Goal: Information Seeking & Learning: Learn about a topic

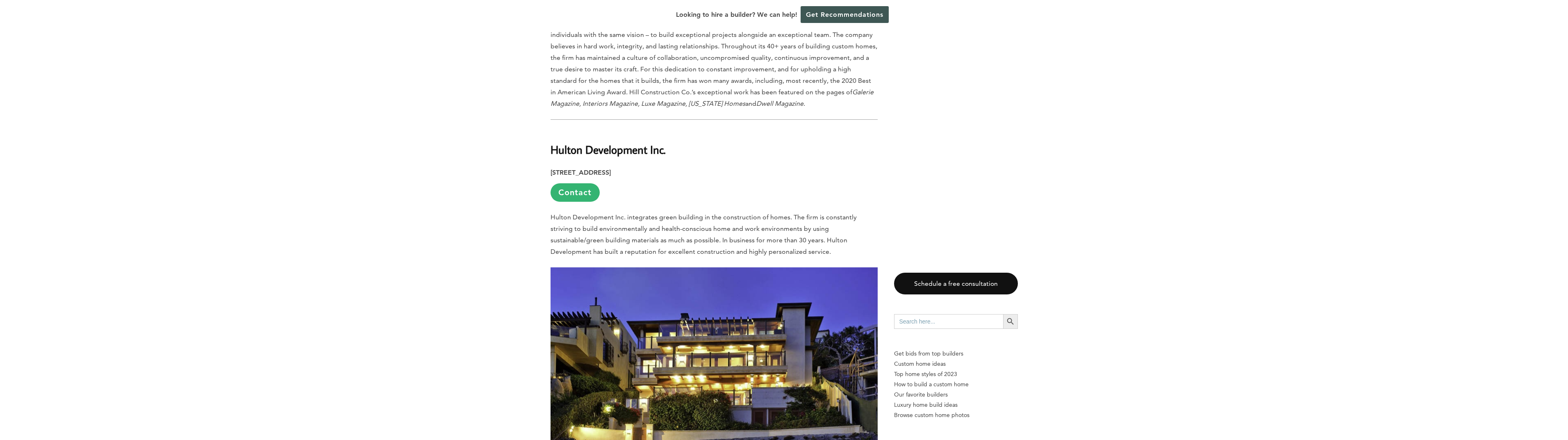
scroll to position [2594, 0]
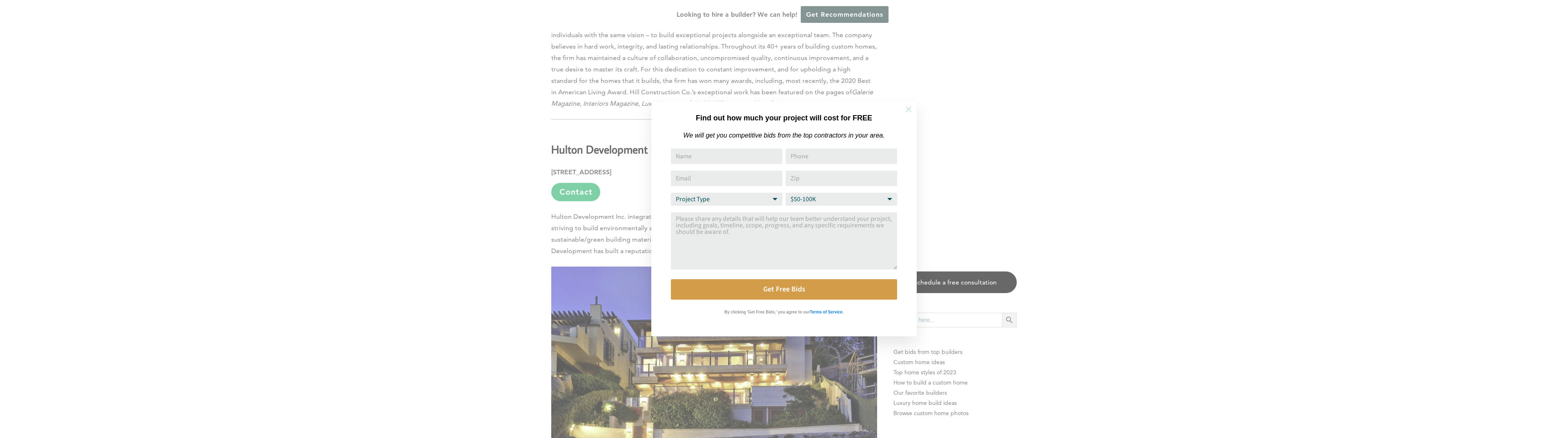
click at [911, 109] on icon at bounding box center [908, 109] width 9 height 9
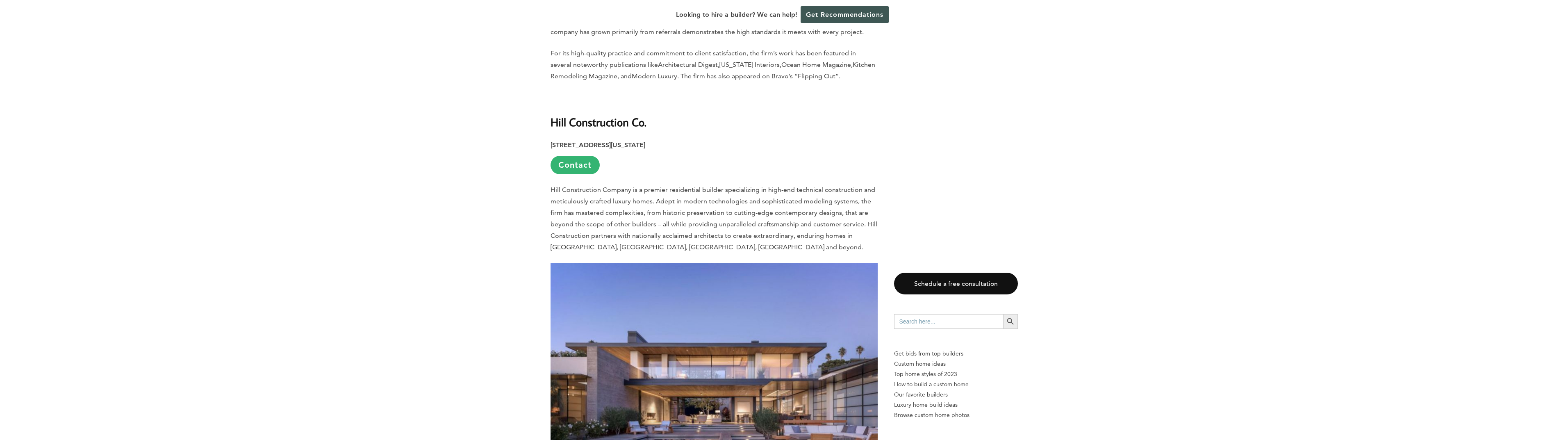
scroll to position [2120, 0]
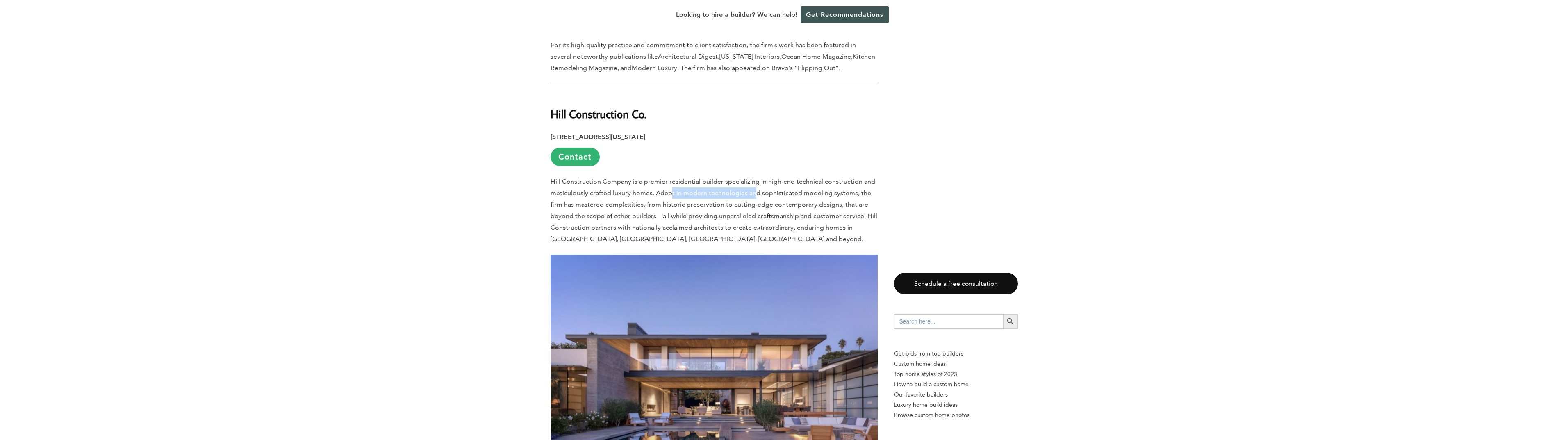
drag, startPoint x: 672, startPoint y: 127, endPoint x: 752, endPoint y: 128, distance: 80.0
click at [752, 176] on p "Hill Construction Company is a premier residential builder specializing in high…" at bounding box center [714, 210] width 327 height 69
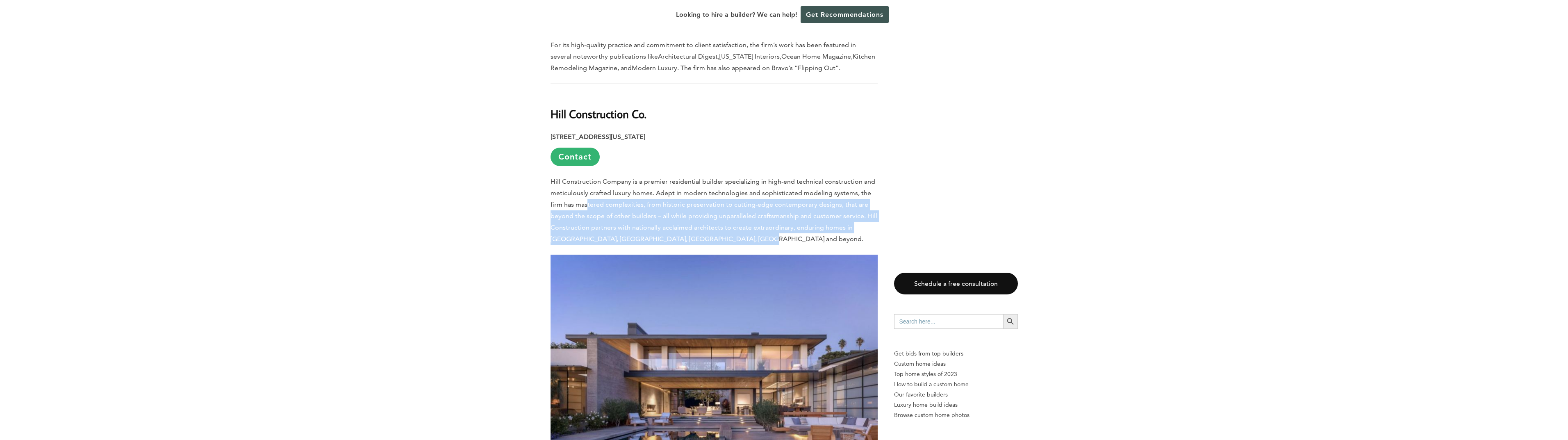
drag, startPoint x: 588, startPoint y: 139, endPoint x: 779, endPoint y: 171, distance: 193.7
click at [779, 176] on p "Hill Construction Company is a premier residential builder specializing in high…" at bounding box center [714, 210] width 327 height 69
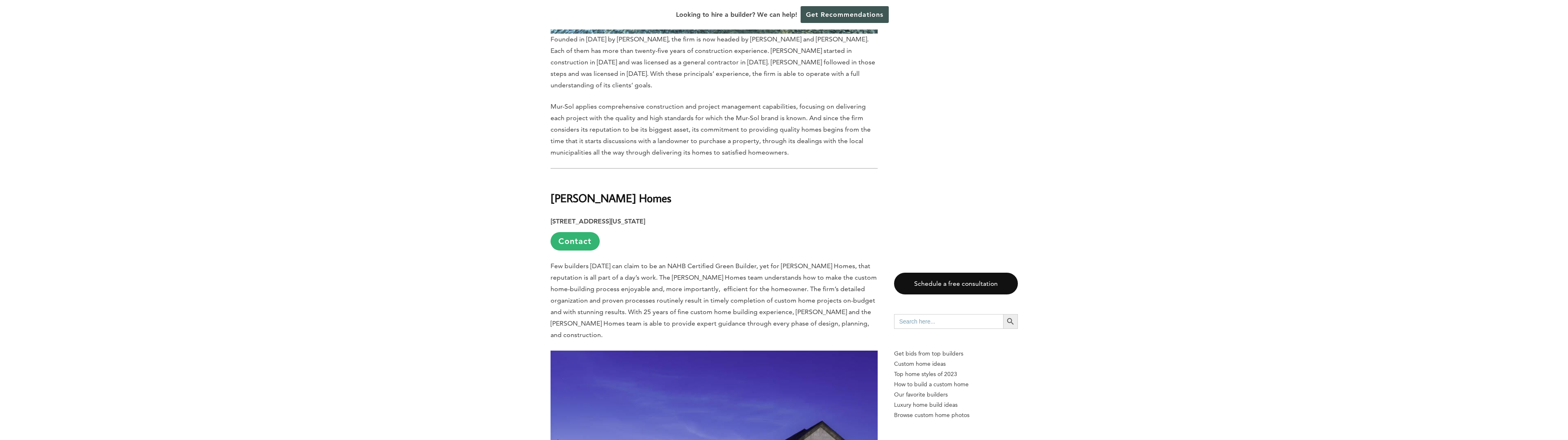
scroll to position [4981, 0]
drag, startPoint x: 730, startPoint y: 169, endPoint x: 788, endPoint y: 169, distance: 58.0
click at [788, 262] on span "Few builders [DATE] can claim to be an NAHB Certified Green Builder, yet for [P…" at bounding box center [714, 300] width 326 height 76
drag, startPoint x: 675, startPoint y: 182, endPoint x: 774, endPoint y: 183, distance: 99.0
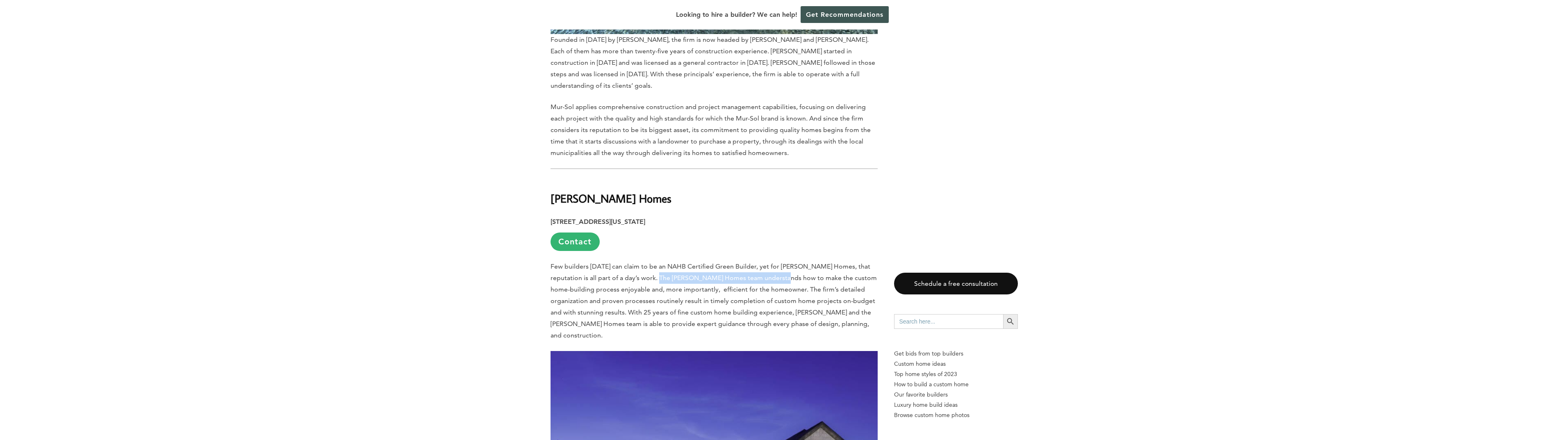
click at [774, 261] on p "Few builders [DATE] can claim to be an NAHB Certified Green Builder, yet for [P…" at bounding box center [714, 301] width 327 height 80
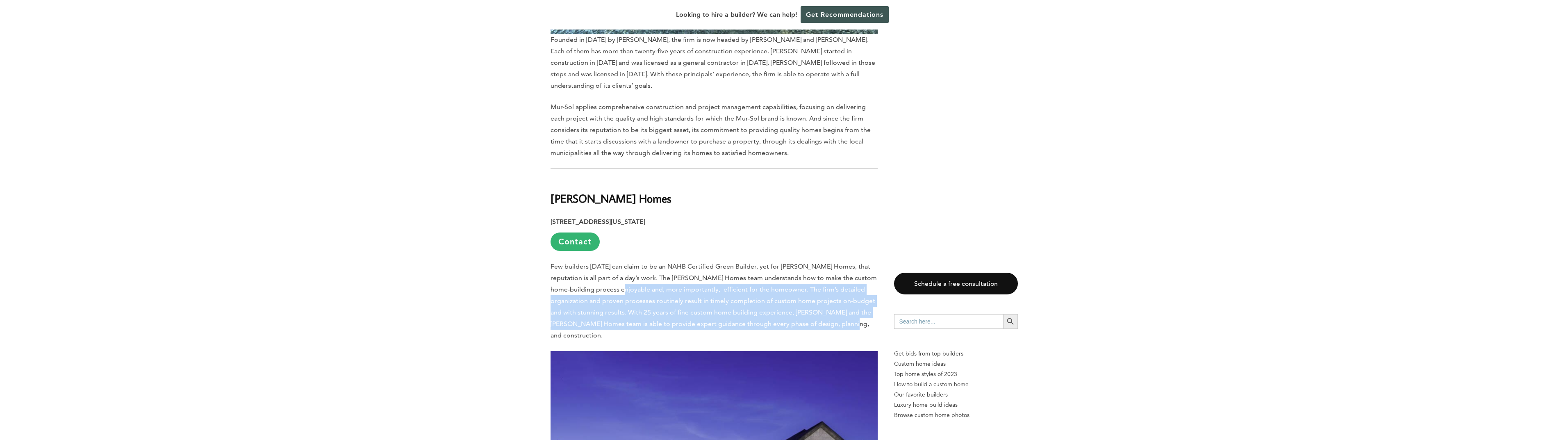
drag, startPoint x: 618, startPoint y: 193, endPoint x: 821, endPoint y: 224, distance: 205.4
click at [821, 262] on span "Few builders [DATE] can claim to be an NAHB Certified Green Builder, yet for [P…" at bounding box center [714, 300] width 326 height 76
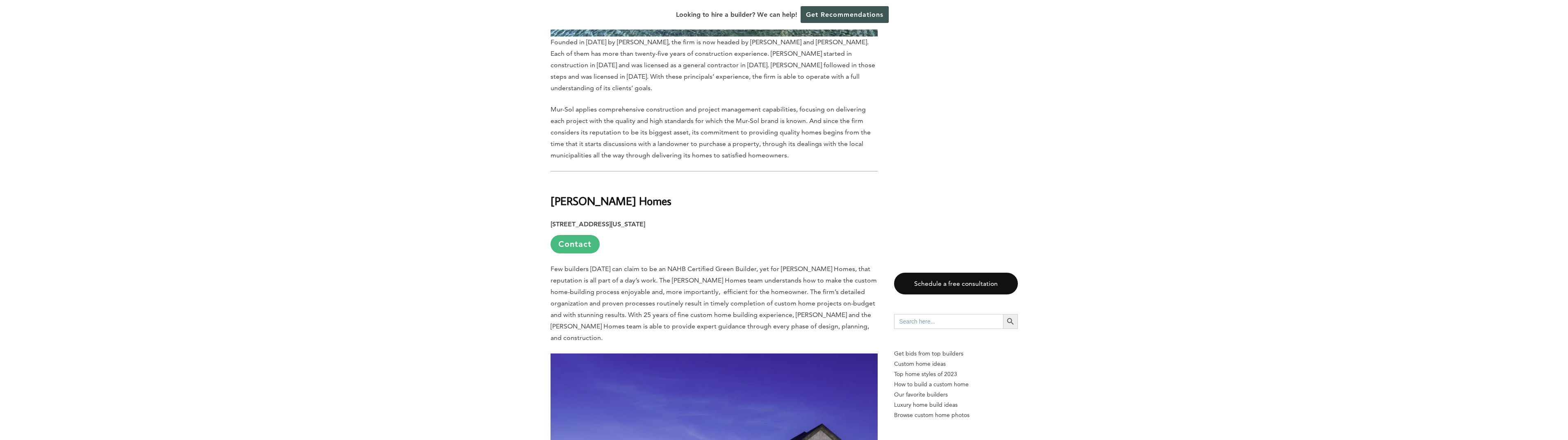
scroll to position [4978, 0]
click at [572, 236] on link "Contact" at bounding box center [575, 245] width 49 height 18
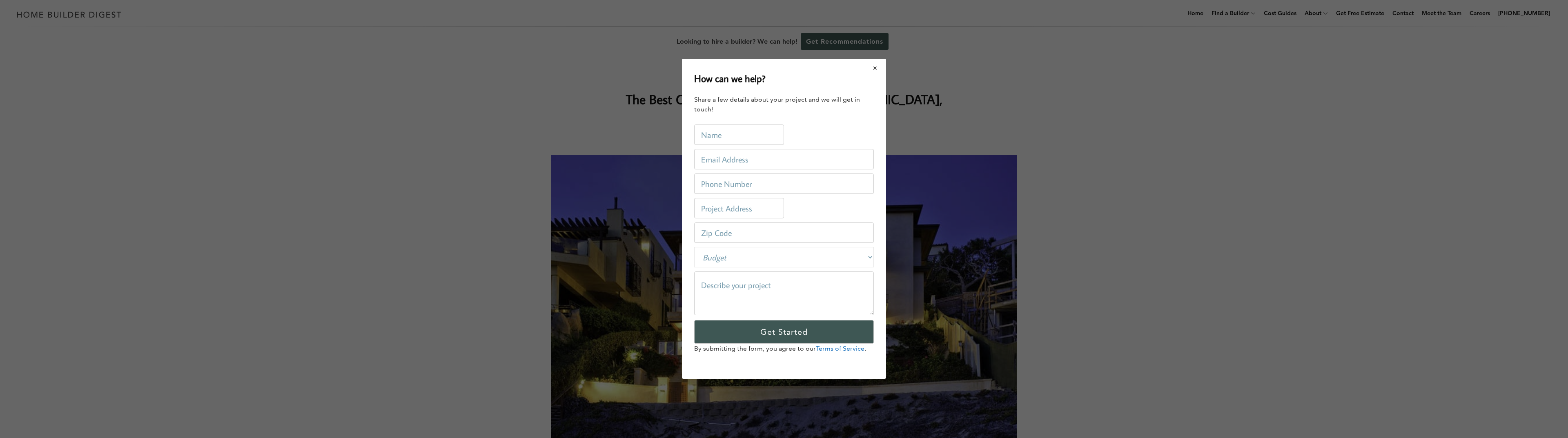
click at [874, 70] on button "Close modal" at bounding box center [875, 68] width 22 height 17
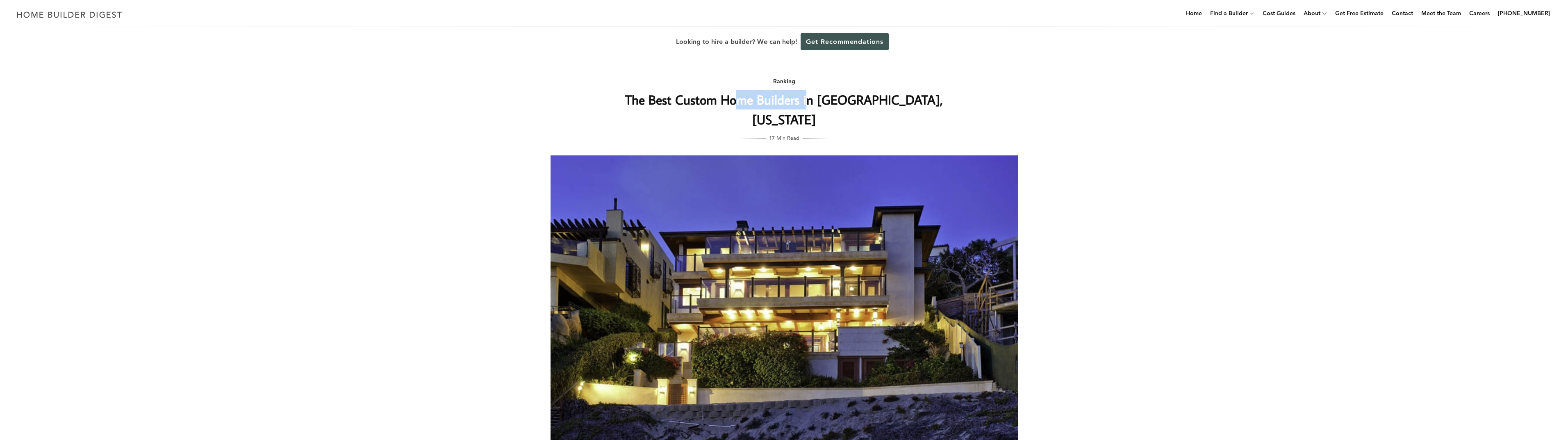
drag, startPoint x: 805, startPoint y: 104, endPoint x: 735, endPoint y: 100, distance: 70.1
click at [735, 100] on h1 "The Best Custom Home Builders in [GEOGRAPHIC_DATA], [US_STATE]" at bounding box center [784, 109] width 327 height 39
click at [734, 100] on h1 "The Best Custom Home Builders in [GEOGRAPHIC_DATA], [US_STATE]" at bounding box center [784, 109] width 327 height 39
click at [786, 285] on img at bounding box center [784, 311] width 467 height 312
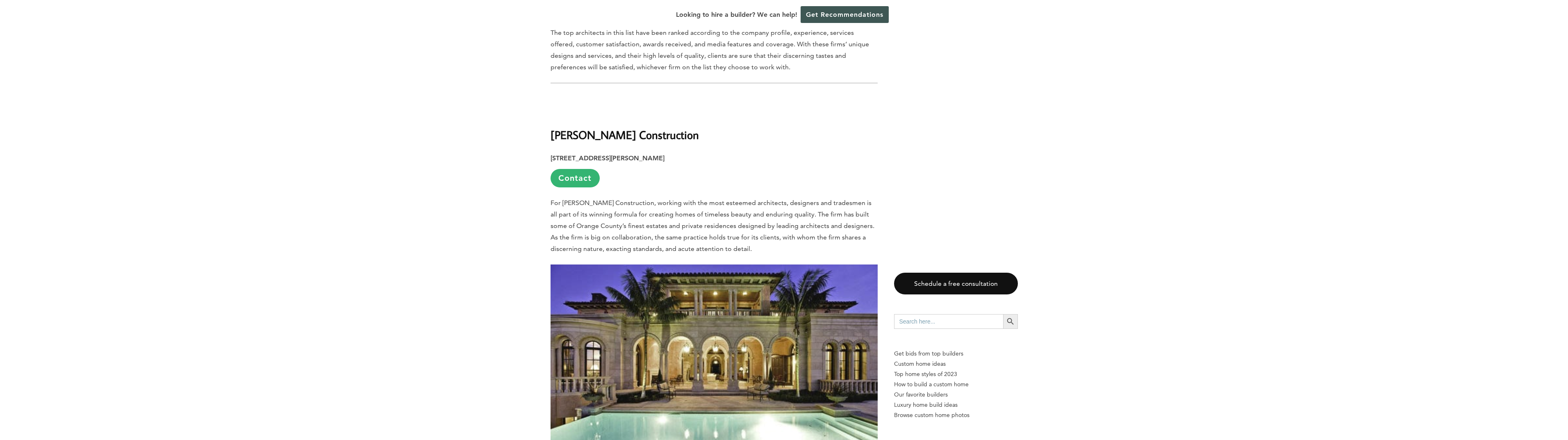
scroll to position [543, 0]
click at [914, 352] on p "Get bids from top builders" at bounding box center [956, 353] width 124 height 10
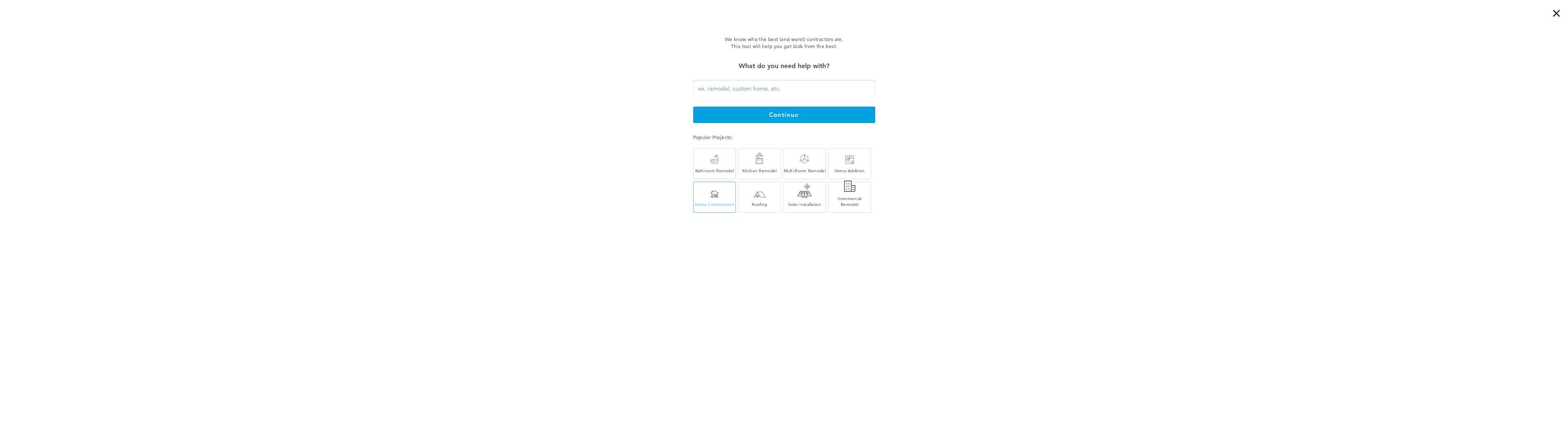
click at [720, 196] on div "Home Construction" at bounding box center [714, 199] width 42 height 15
type input "Home Construction"
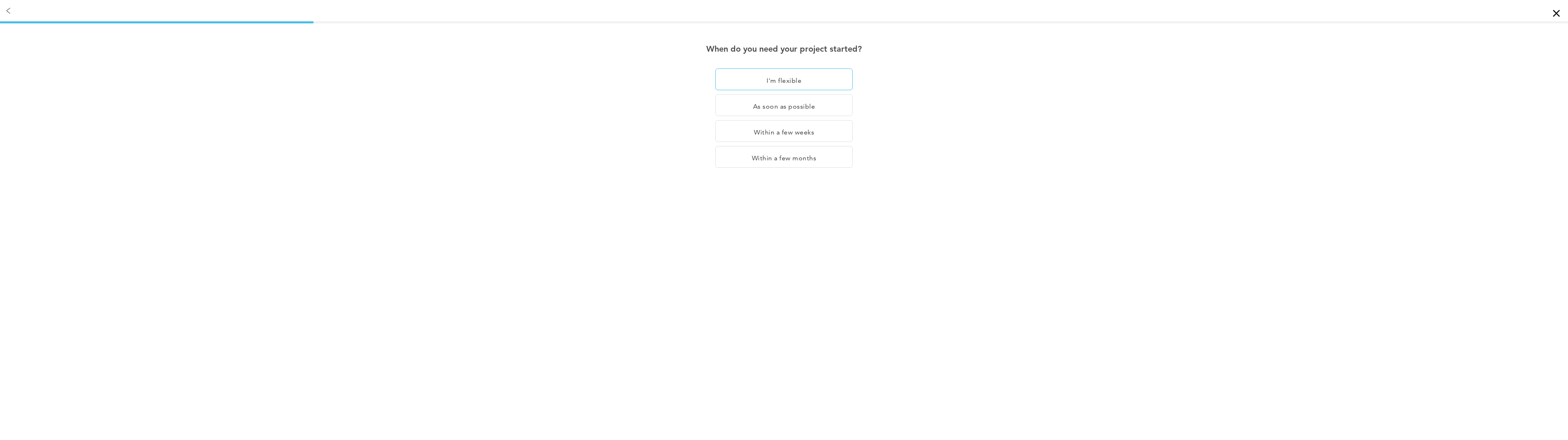
click at [777, 81] on div "I'm flexible" at bounding box center [784, 79] width 137 height 22
click at [1558, 13] on div "×" at bounding box center [1559, 8] width 16 height 16
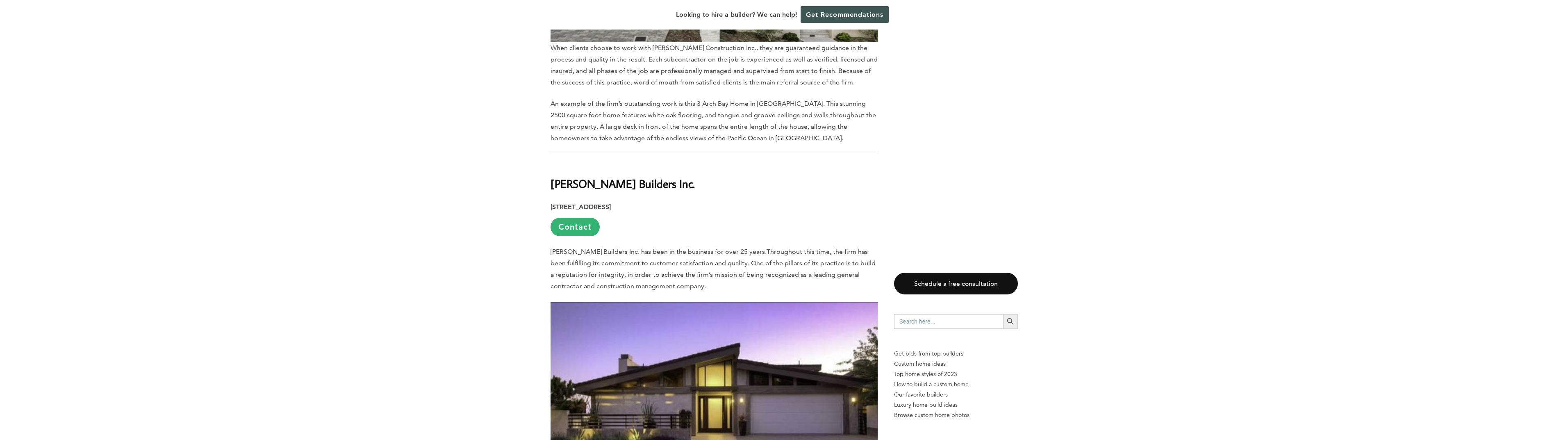
scroll to position [3551, 0]
drag, startPoint x: 654, startPoint y: 108, endPoint x: 550, endPoint y: 100, distance: 104.3
copy strong "[PERSON_NAME] Builders Inc."
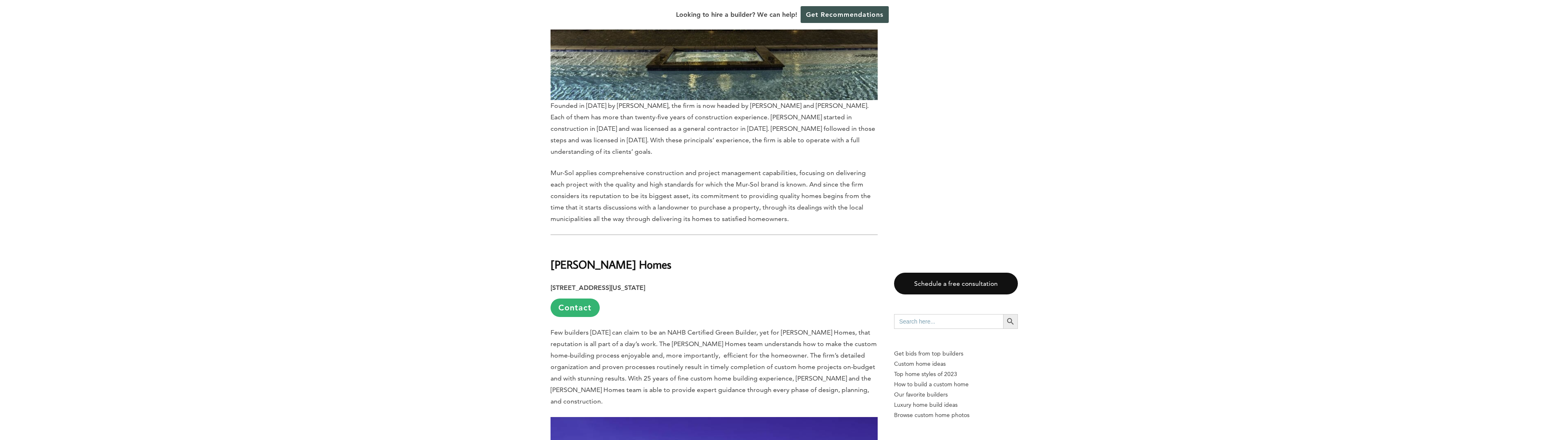
scroll to position [4916, 0]
drag, startPoint x: 629, startPoint y: 165, endPoint x: 538, endPoint y: 166, distance: 91.0
copy strong "[PERSON_NAME] Homes"
